Goal: Task Accomplishment & Management: Manage account settings

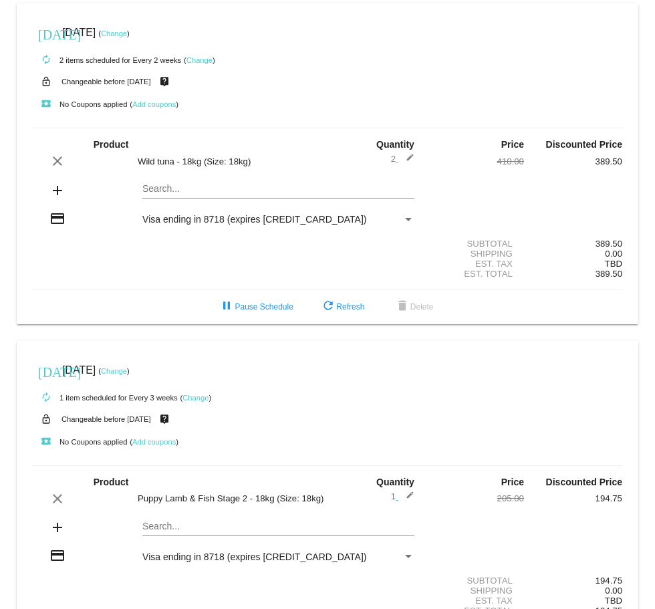
click at [200, 395] on link "Change" at bounding box center [196, 398] width 26 height 8
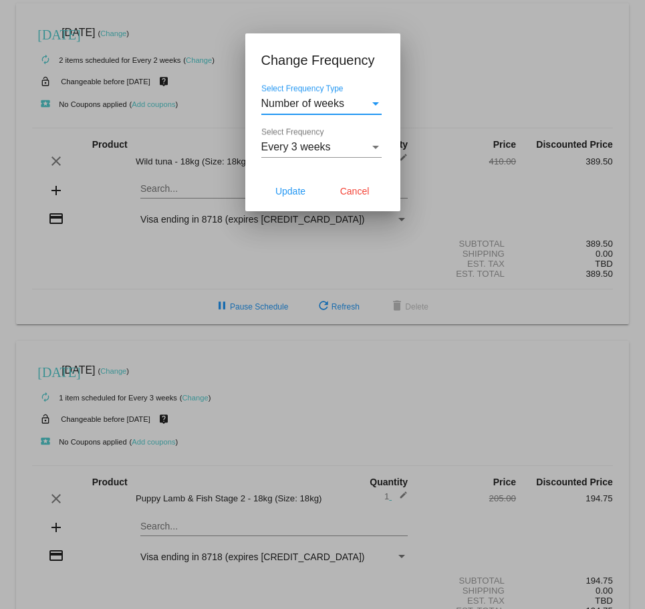
click at [372, 148] on div "Select Frequency" at bounding box center [375, 147] width 7 height 3
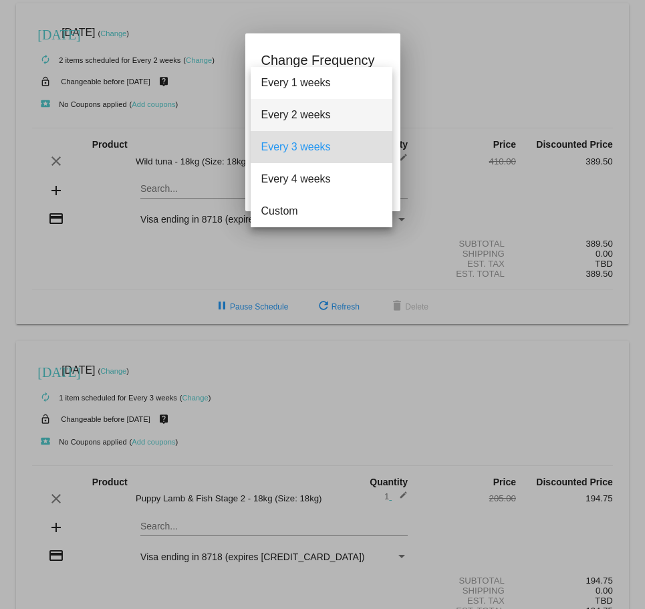
click at [331, 110] on span "Every 2 weeks" at bounding box center [321, 115] width 120 height 32
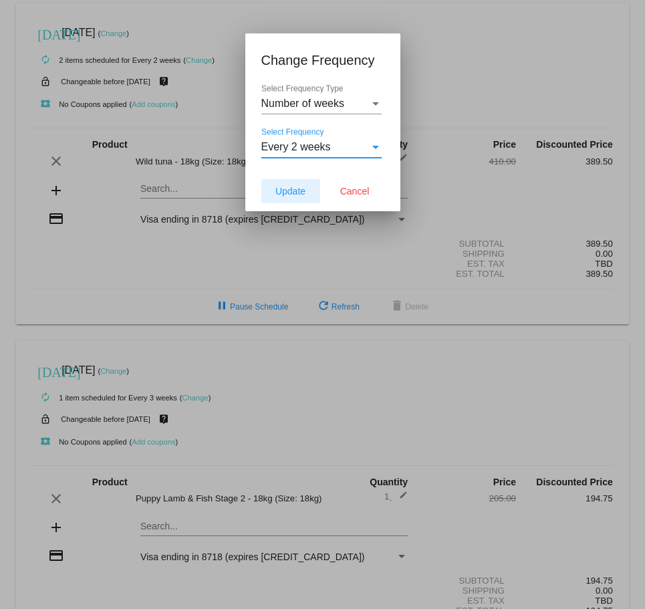
click at [286, 190] on span "Update" at bounding box center [291, 191] width 30 height 11
